Goal: Information Seeking & Learning: Learn about a topic

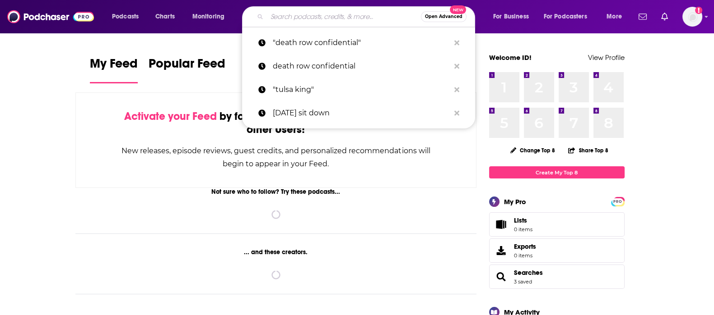
click at [271, 18] on input "Search podcasts, credits, & more..." at bounding box center [344, 16] width 154 height 14
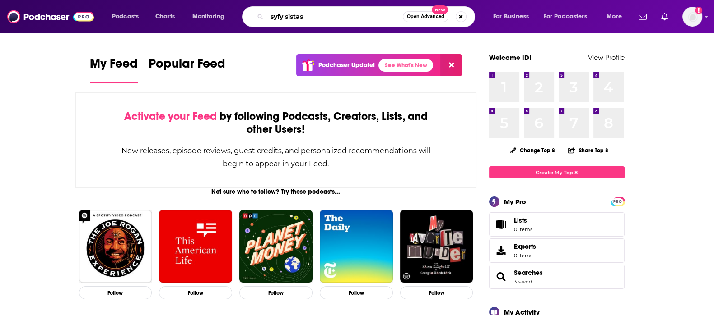
type input "syfy sistas"
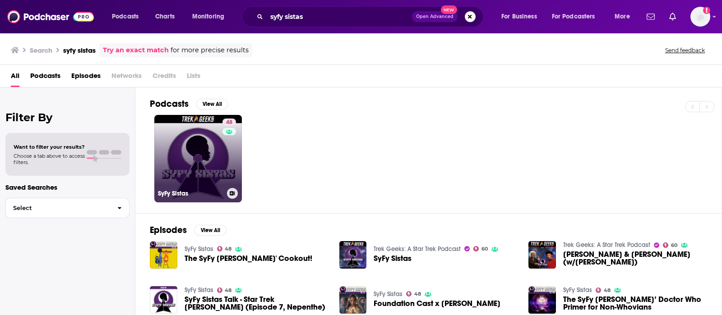
click at [199, 171] on link "48 [PERSON_NAME]" at bounding box center [198, 159] width 88 height 88
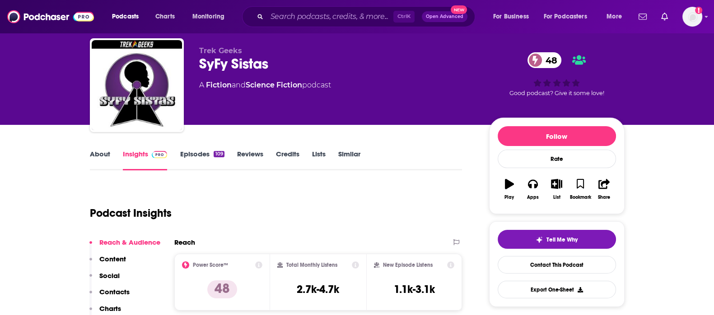
scroll to position [56, 0]
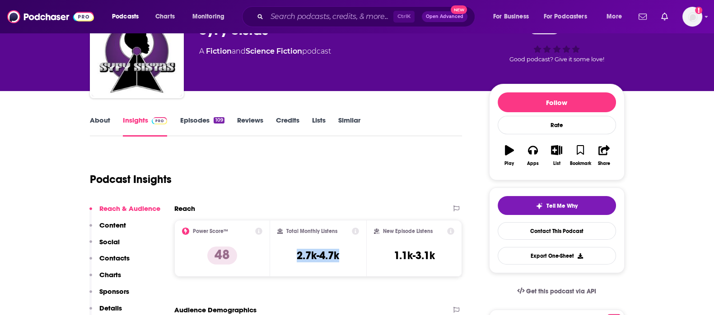
drag, startPoint x: 287, startPoint y: 257, endPoint x: 359, endPoint y: 255, distance: 71.8
click at [359, 255] on div "Total Monthly Listens 2.7k-4.7k" at bounding box center [318, 248] width 96 height 57
copy h3 "2.7k-4.7k"
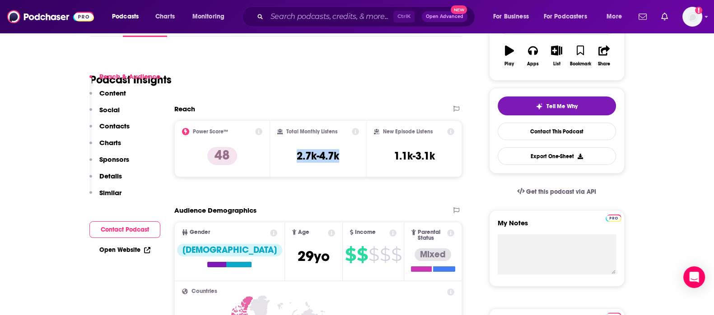
scroll to position [169, 0]
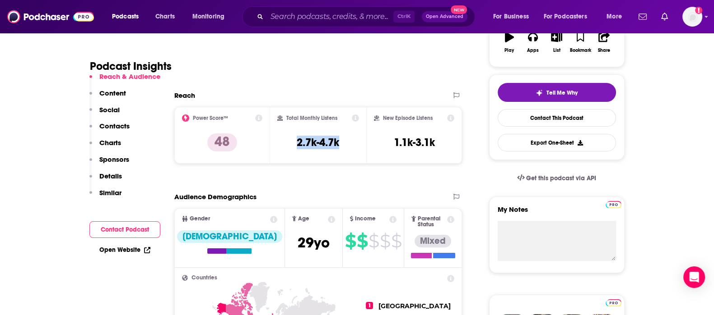
click at [365, 166] on div "Reach Power Score™ 48 Total Monthly Listens 2.7k-4.7k New Episode Listens 1.1k-…" at bounding box center [318, 131] width 288 height 80
